Goal: Transaction & Acquisition: Purchase product/service

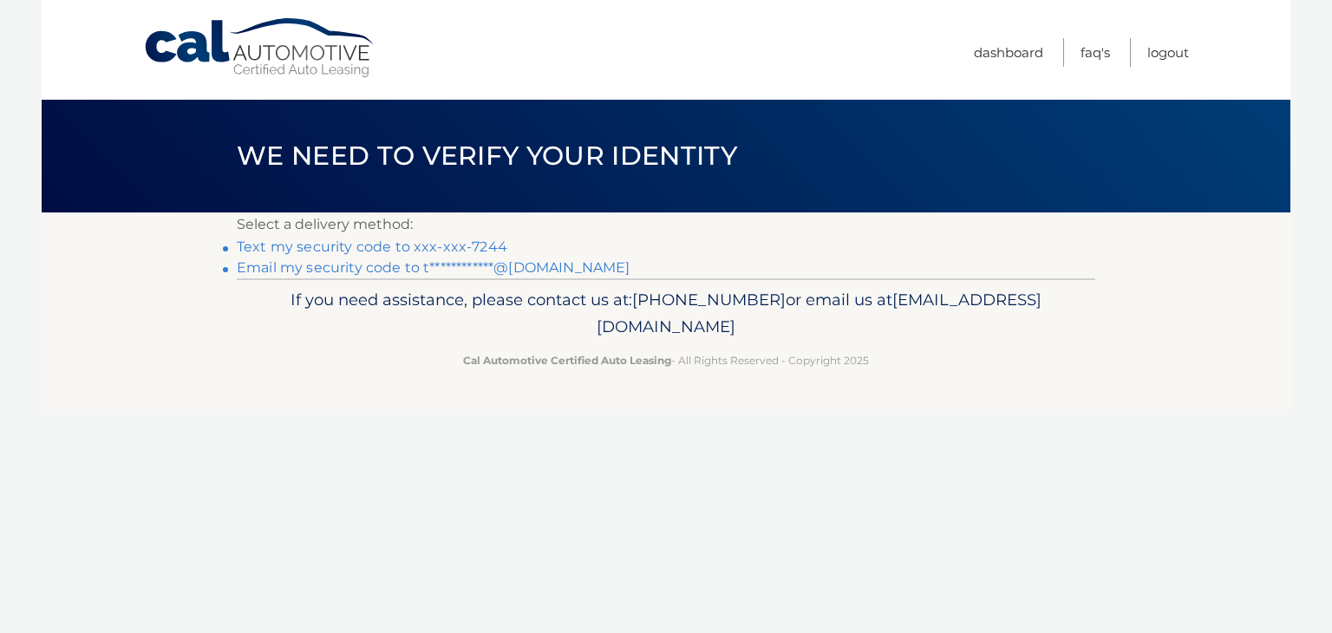
click at [355, 245] on link "Text my security code to xxx-xxx-7244" at bounding box center [372, 247] width 271 height 16
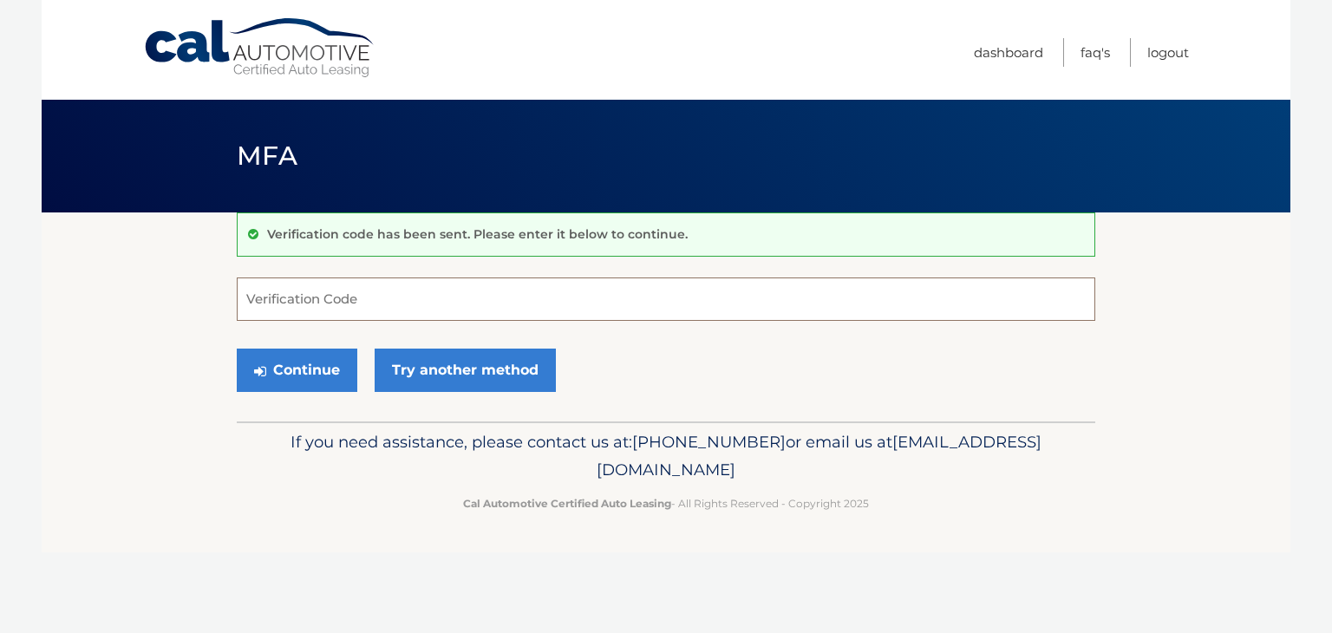
click at [357, 291] on input "Verification Code" at bounding box center [666, 299] width 859 height 43
type input "561568"
click at [329, 363] on button "Continue" at bounding box center [297, 370] width 121 height 43
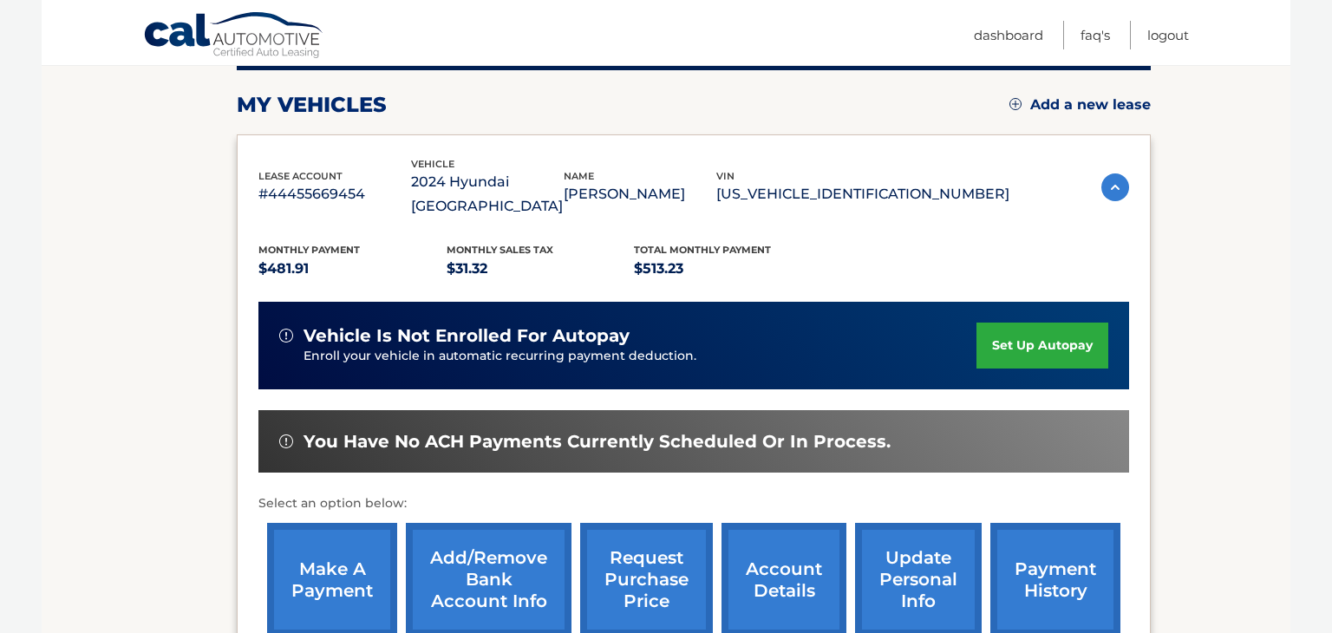
scroll to position [232, 0]
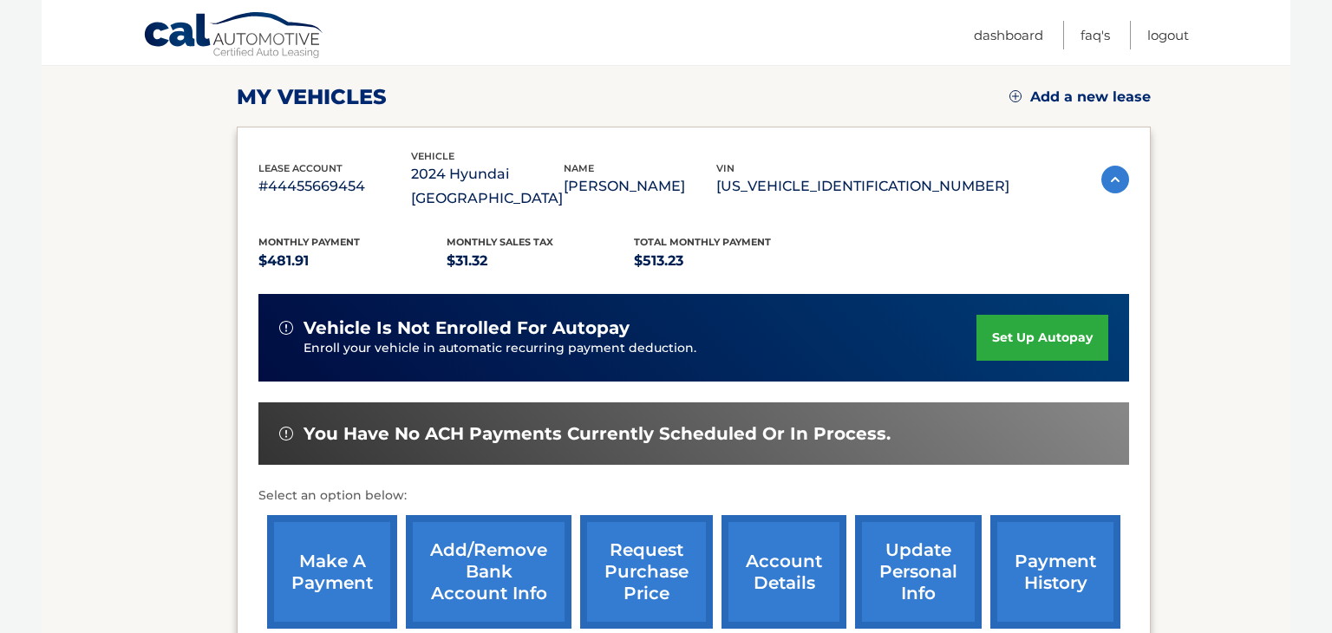
click at [350, 532] on link "make a payment" at bounding box center [332, 572] width 130 height 114
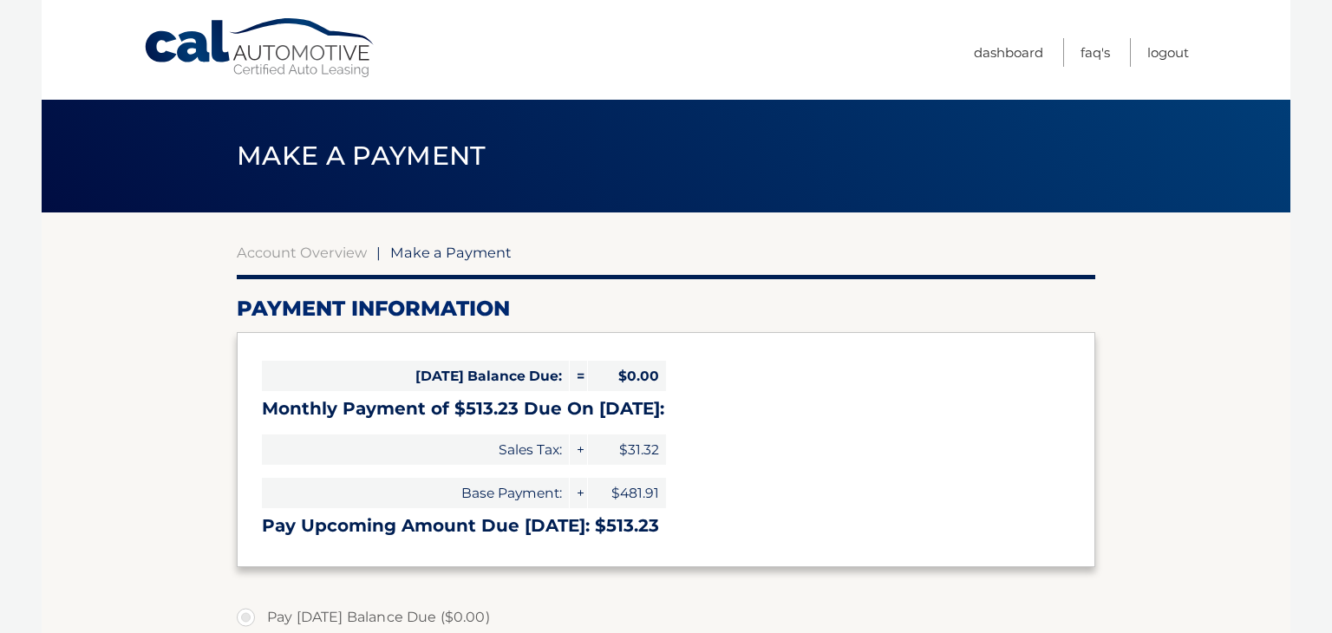
select select "ZTVlYjI4NWQtM2VhZS00ZTEyLWFmZDMtMzc2M2I1NWQ3YjVi"
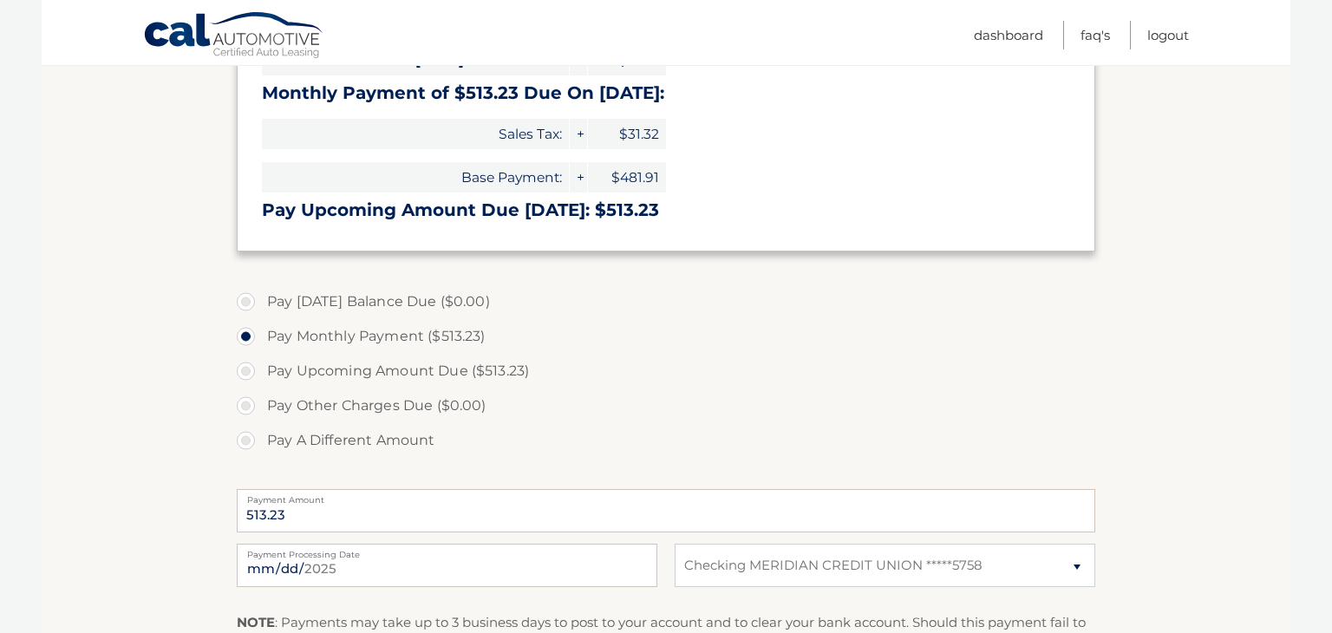
scroll to position [340, 0]
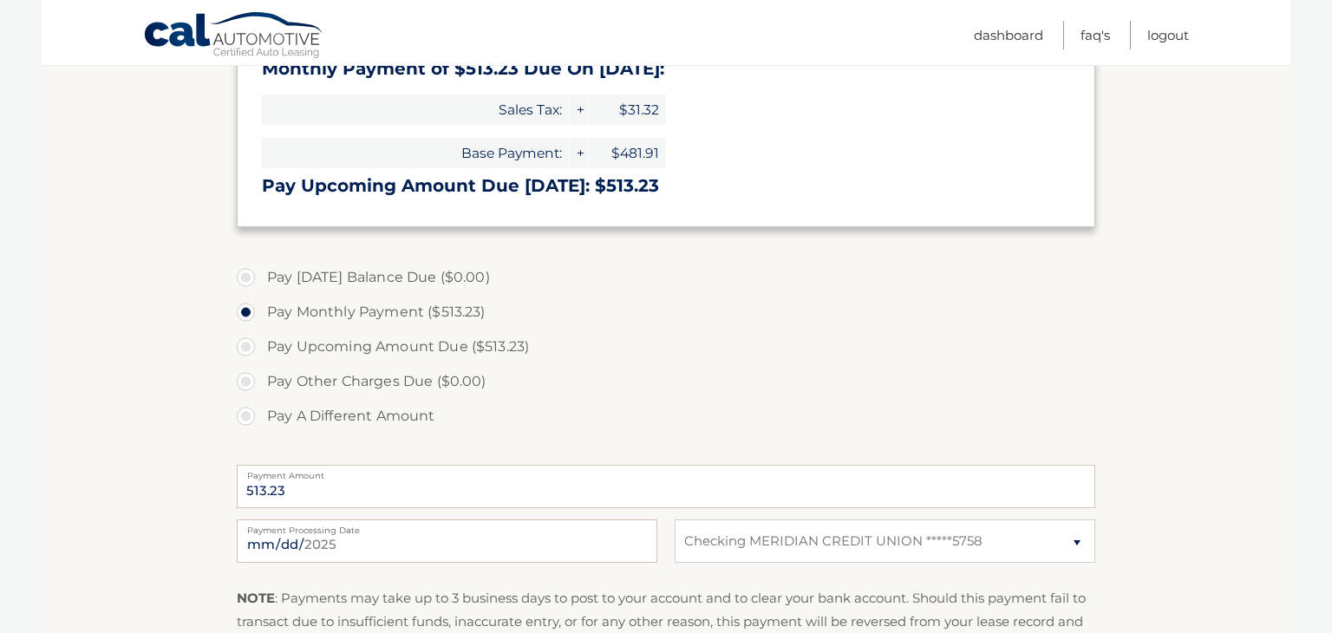
click at [291, 533] on label "Payment Processing Date" at bounding box center [447, 527] width 421 height 14
click at [291, 533] on input "2025-08-26" at bounding box center [447, 541] width 421 height 43
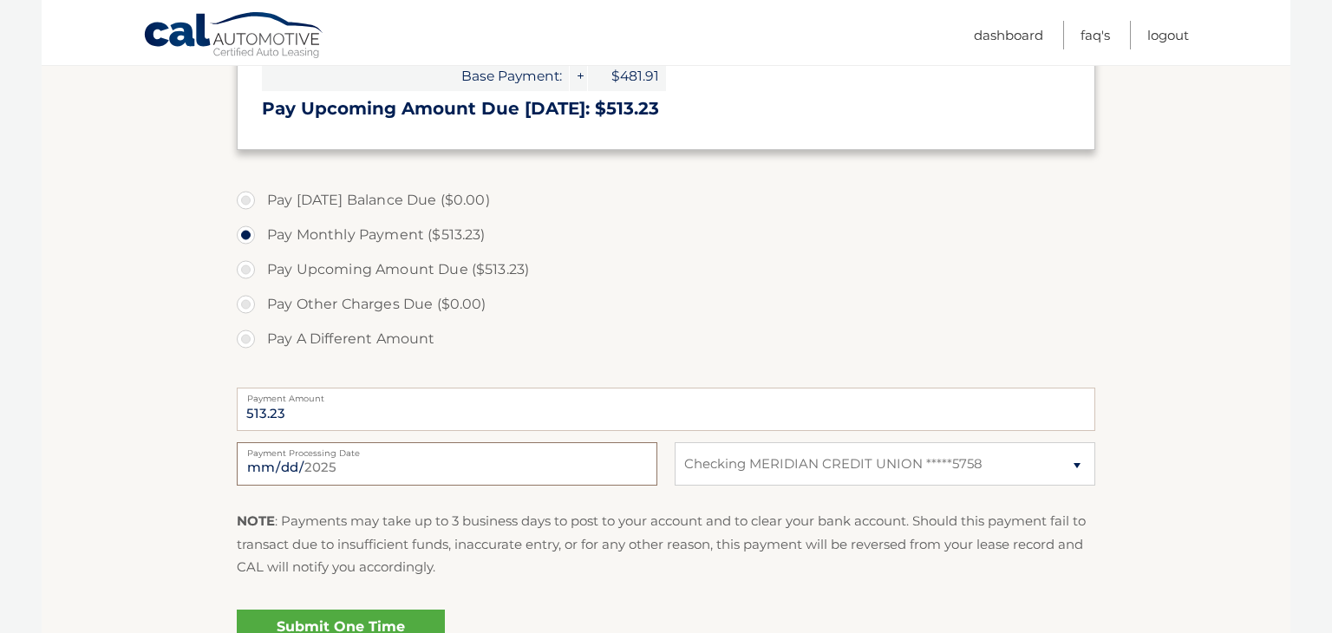
scroll to position [429, 0]
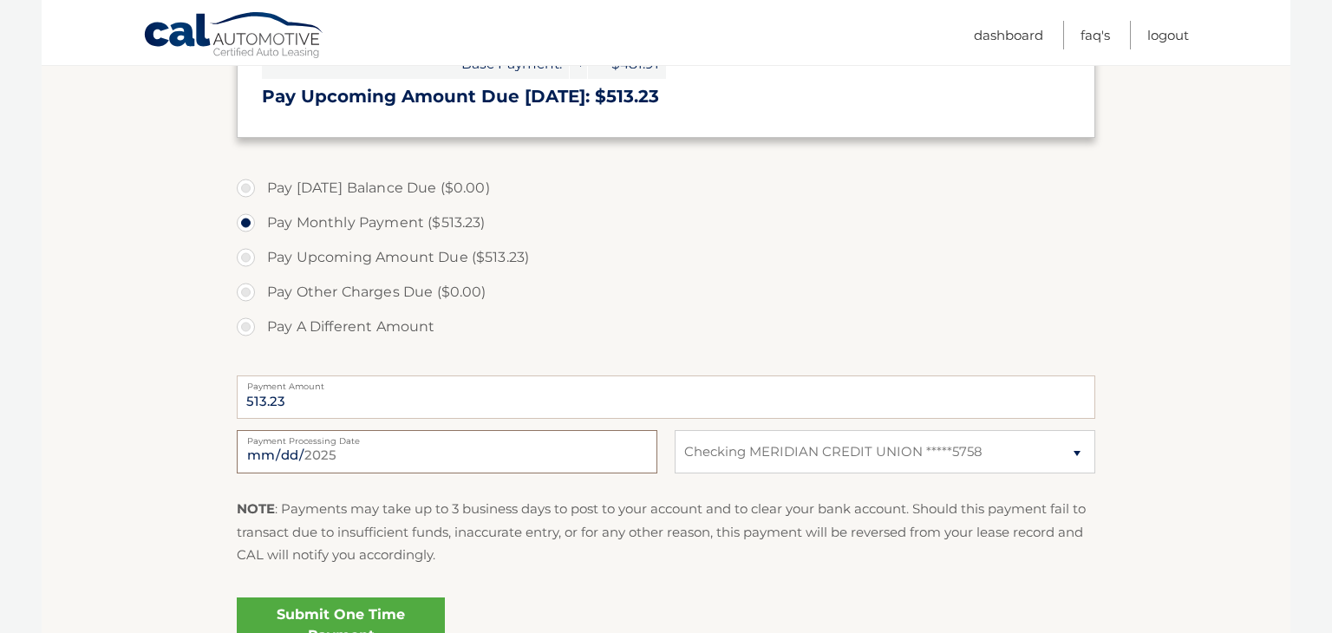
click at [391, 451] on input "2025-08-26" at bounding box center [447, 451] width 421 height 43
type input "2025-09-21"
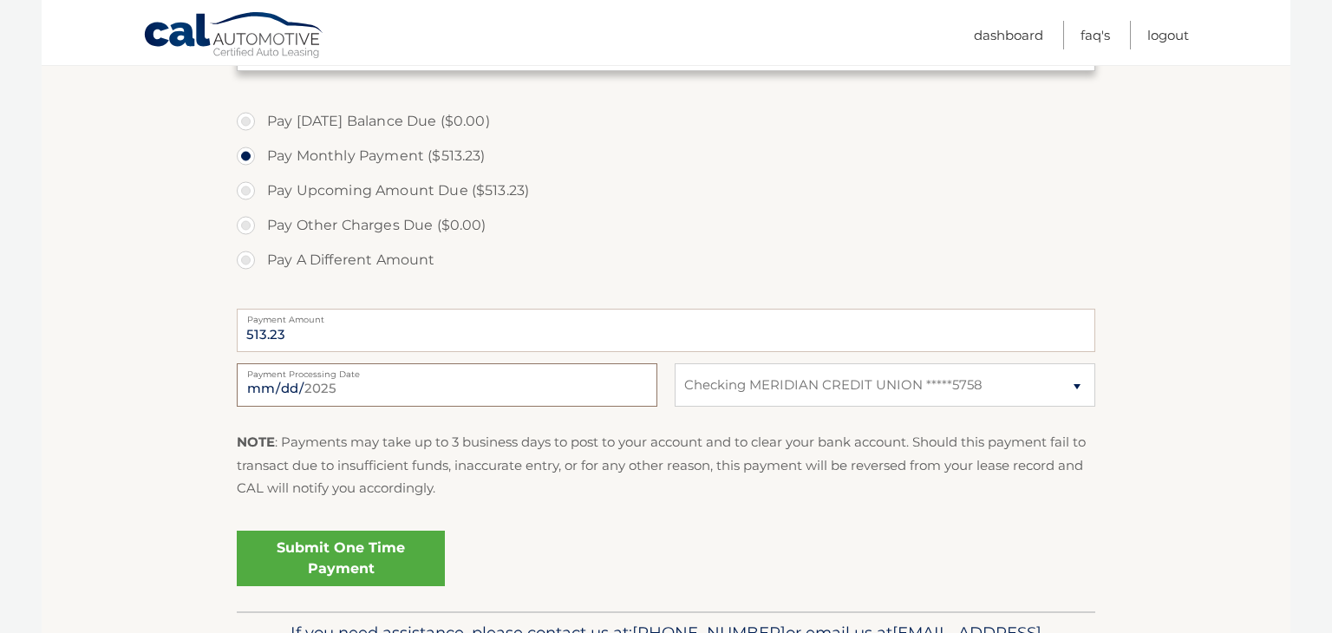
scroll to position [497, 0]
click at [376, 546] on link "Submit One Time Payment" at bounding box center [341, 558] width 208 height 56
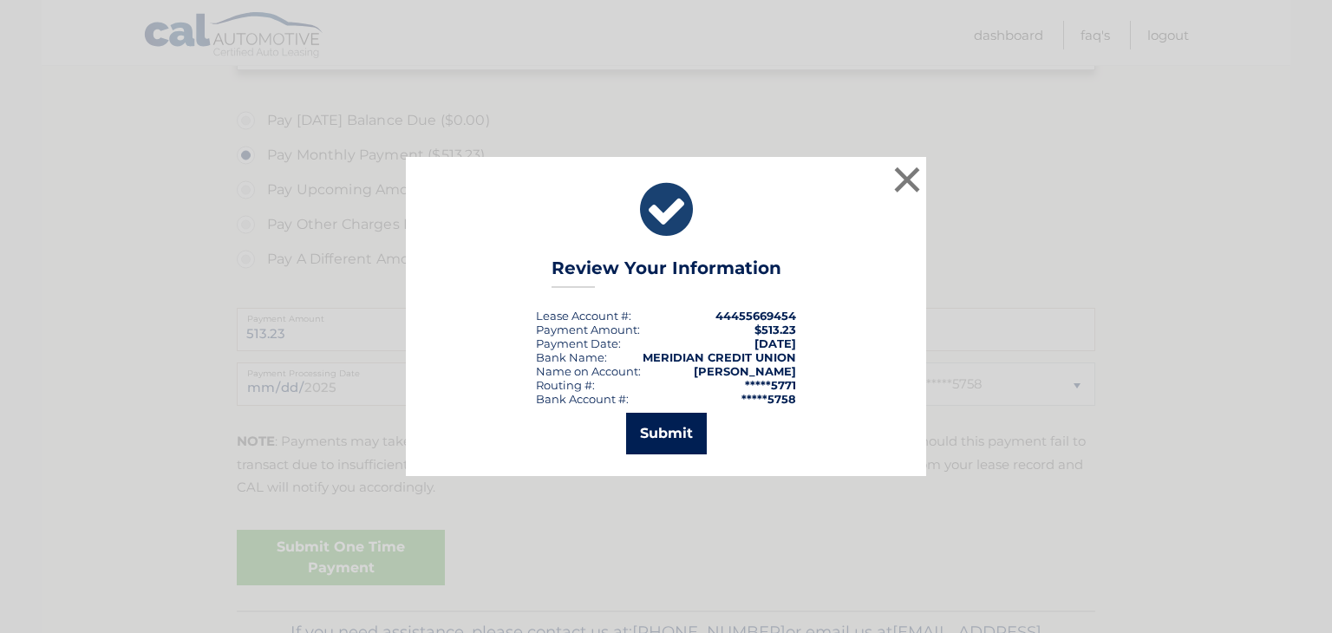
click at [670, 433] on button "Submit" at bounding box center [666, 434] width 81 height 42
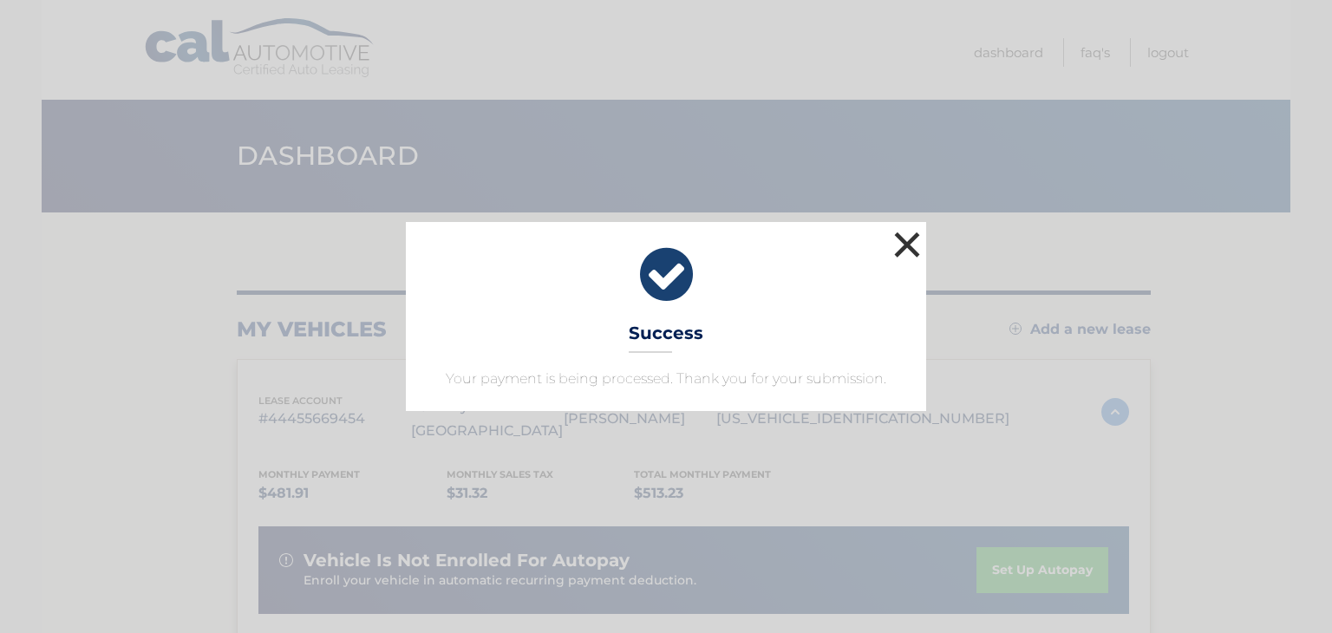
click at [917, 239] on button "×" at bounding box center [907, 244] width 35 height 35
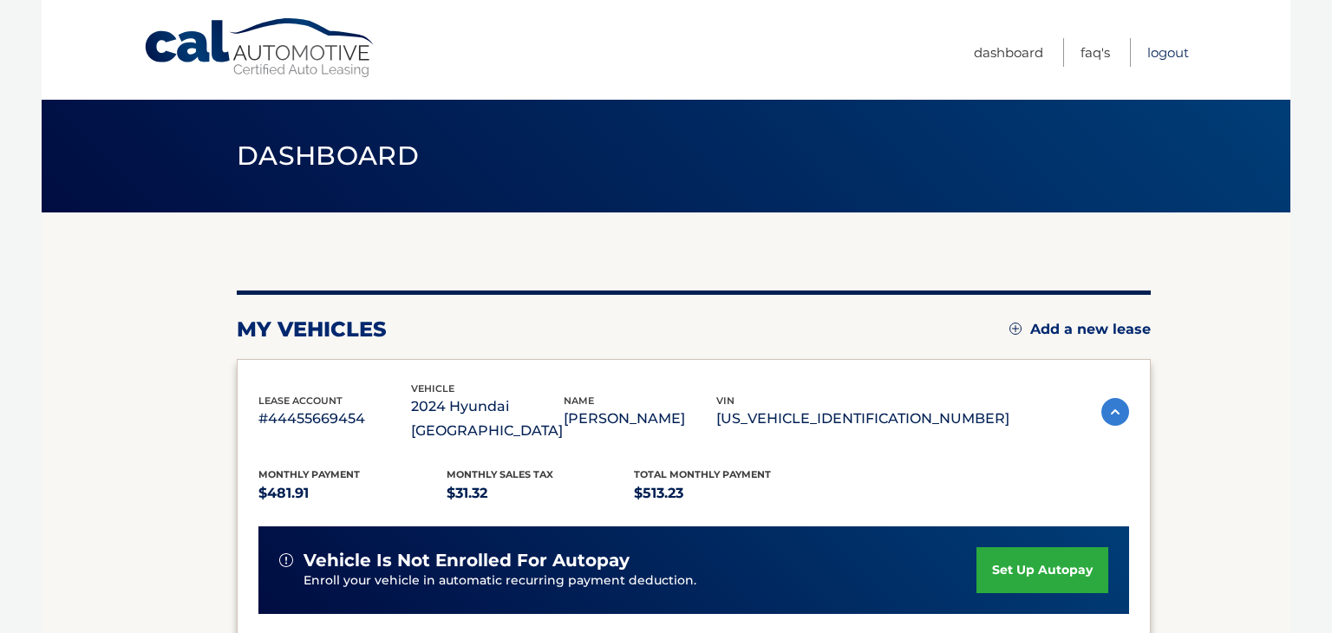
click at [1174, 44] on link "Logout" at bounding box center [1169, 52] width 42 height 29
